Goal: Find specific page/section: Find specific page/section

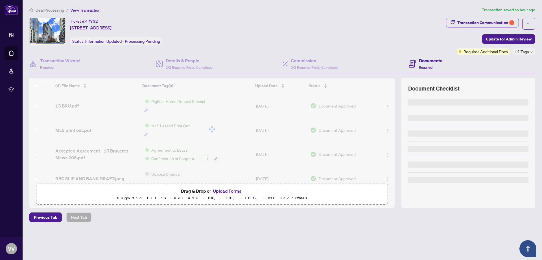
click at [301, 35] on div "Ticket #: 47732 [STREET_ADDRESS] Status: Information Updated - Processing Pendi…" at bounding box center [236, 31] width 415 height 27
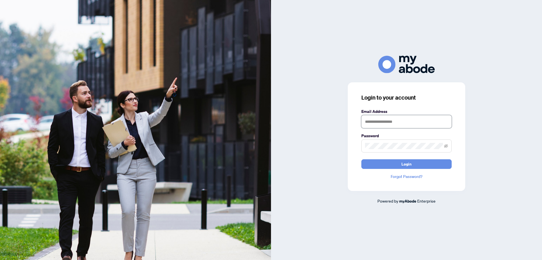
click at [405, 123] on input "text" at bounding box center [407, 121] width 90 height 13
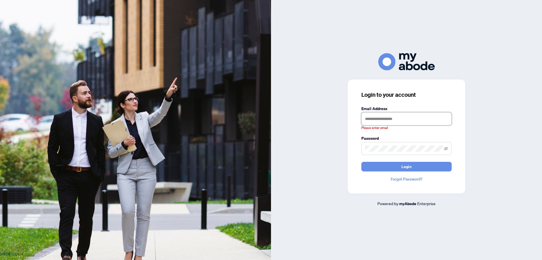
type input "**********"
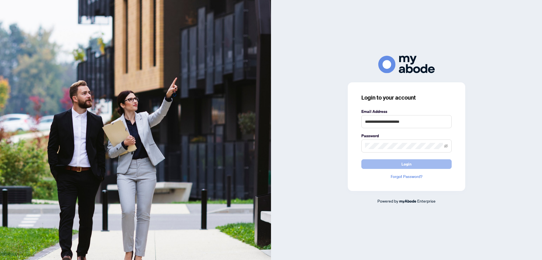
click at [401, 162] on button "Login" at bounding box center [407, 164] width 90 height 10
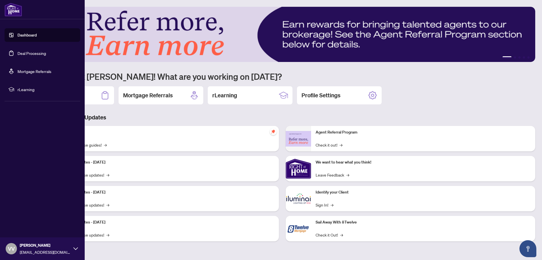
click at [18, 51] on link "Deal Processing" at bounding box center [32, 53] width 29 height 5
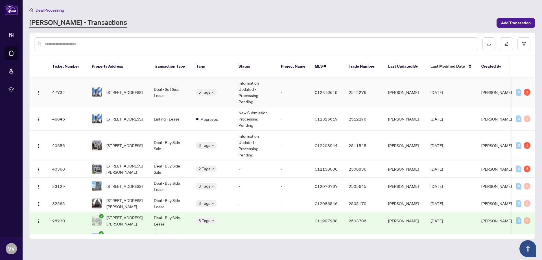
click at [177, 90] on td "Deal - Sell Side Lease" at bounding box center [170, 92] width 42 height 30
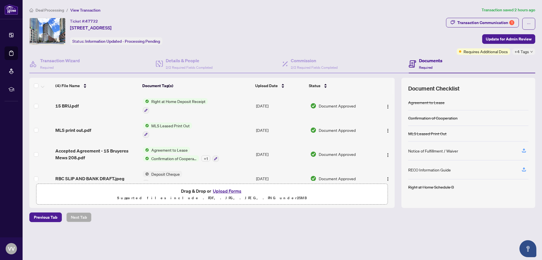
click at [530, 52] on div "+4 Tags" at bounding box center [524, 51] width 23 height 6
click at [317, 33] on div "Ticket #: 47732 [STREET_ADDRESS] Status: Information Updated - Processing Pendi…" at bounding box center [236, 31] width 415 height 27
click at [276, 25] on div "Ticket #: 47732 [STREET_ADDRESS] Status: Information Updated - Processing Pendi…" at bounding box center [236, 31] width 415 height 27
click at [524, 48] on span "+4 Tags" at bounding box center [522, 51] width 14 height 6
drag, startPoint x: 377, startPoint y: 27, endPoint x: 380, endPoint y: 27, distance: 2.8
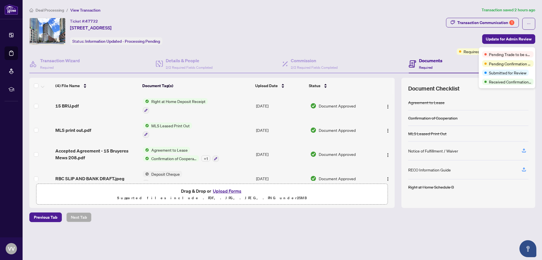
click at [377, 27] on div "Ticket #: 47732 [STREET_ADDRESS] Status: Information Updated - Processing Pendi…" at bounding box center [236, 31] width 415 height 27
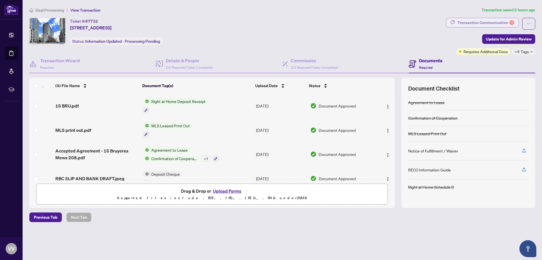
click at [469, 21] on div "Transaction Communication 1" at bounding box center [486, 22] width 57 height 9
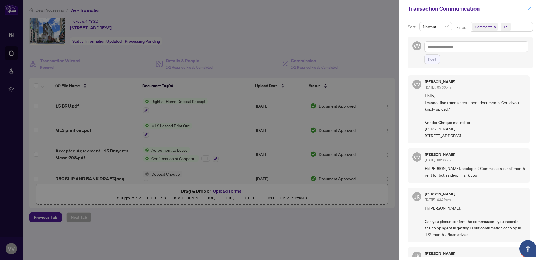
click at [531, 11] on span "button" at bounding box center [530, 8] width 4 height 9
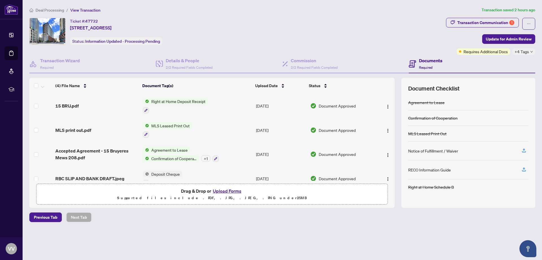
click at [346, 21] on div "Ticket #: 47732 [STREET_ADDRESS] Status: Information Updated - Processing Pendi…" at bounding box center [236, 31] width 415 height 27
